Goal: Task Accomplishment & Management: Use online tool/utility

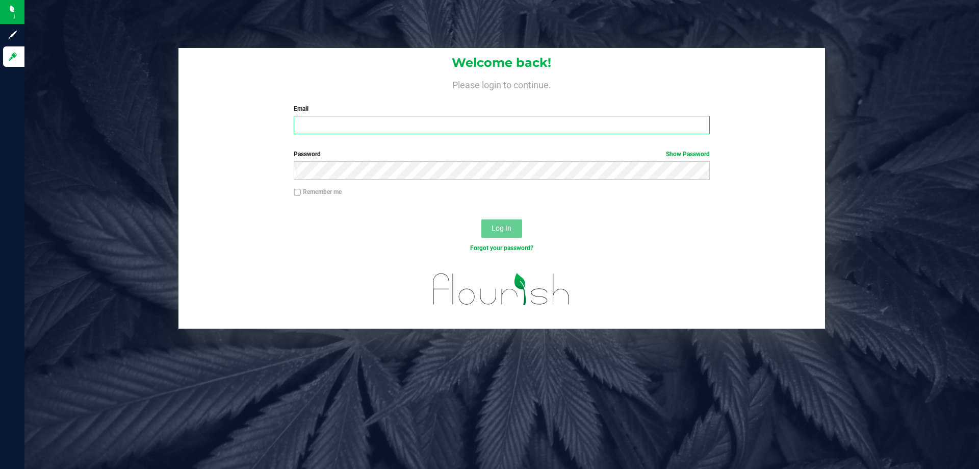
click at [418, 131] on input "Email" at bounding box center [502, 125] width 416 height 18
type input "[EMAIL_ADDRESS][DOMAIN_NAME]"
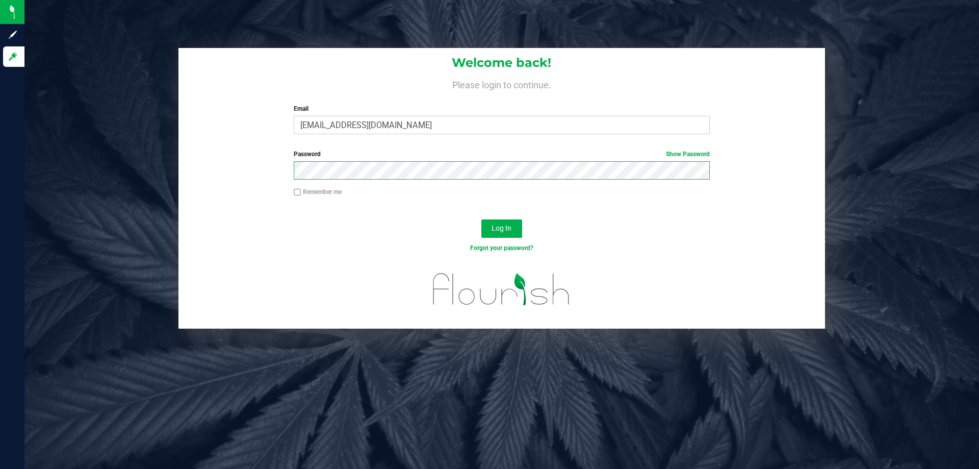
click at [481, 219] on button "Log In" at bounding box center [501, 228] width 41 height 18
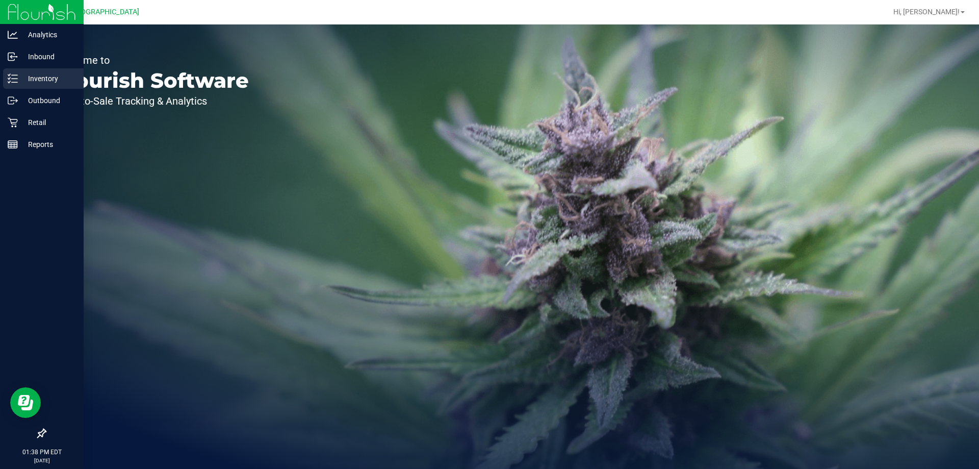
click at [9, 82] on icon at bounding box center [13, 78] width 10 height 10
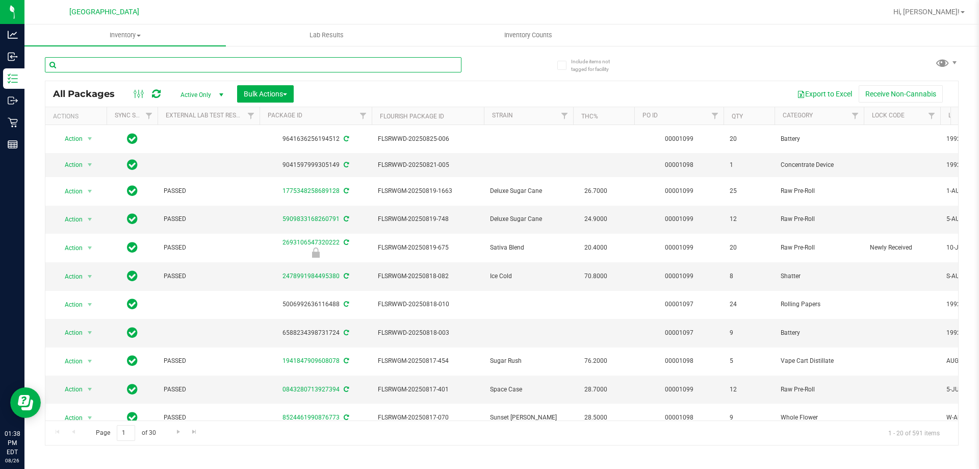
click at [224, 62] on input "text" at bounding box center [253, 64] width 417 height 15
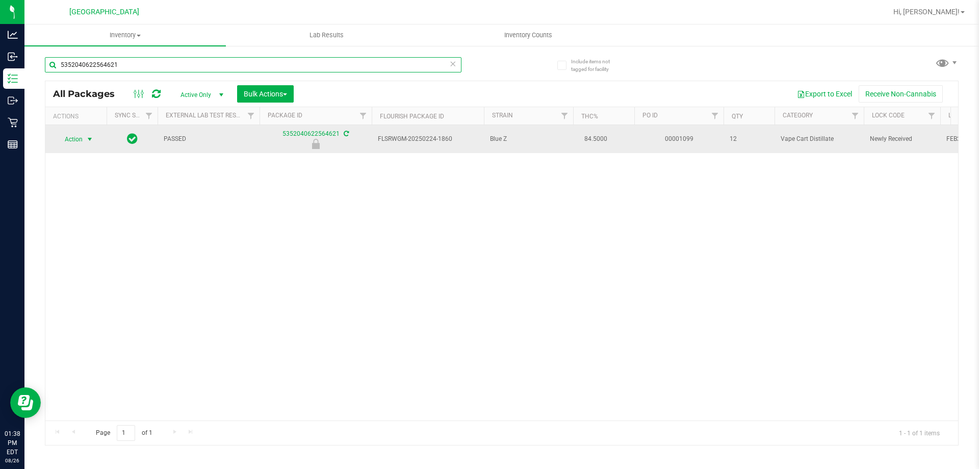
type input "5352040622564621"
click at [89, 138] on span "select" at bounding box center [90, 139] width 8 height 8
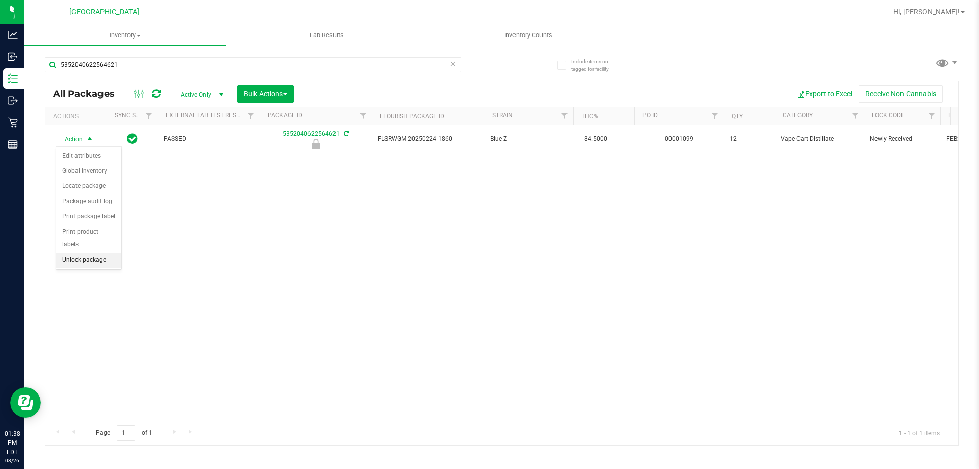
click at [96, 252] on li "Unlock package" at bounding box center [88, 259] width 65 height 15
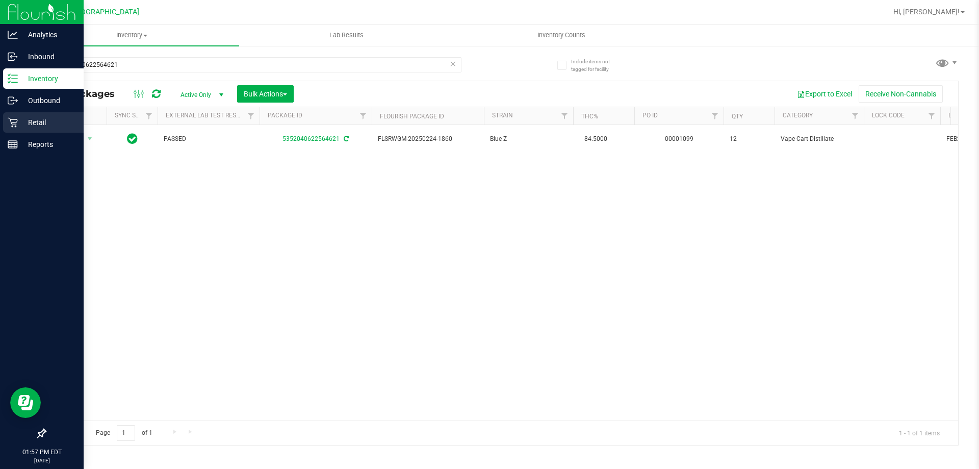
click at [16, 122] on icon at bounding box center [13, 123] width 10 height 10
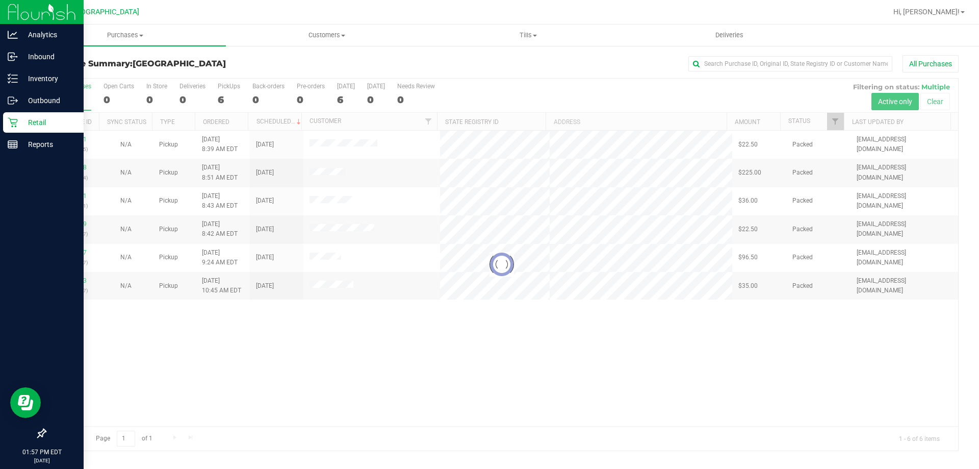
click at [279, 378] on div at bounding box center [501, 265] width 913 height 372
